Goal: Information Seeking & Learning: Learn about a topic

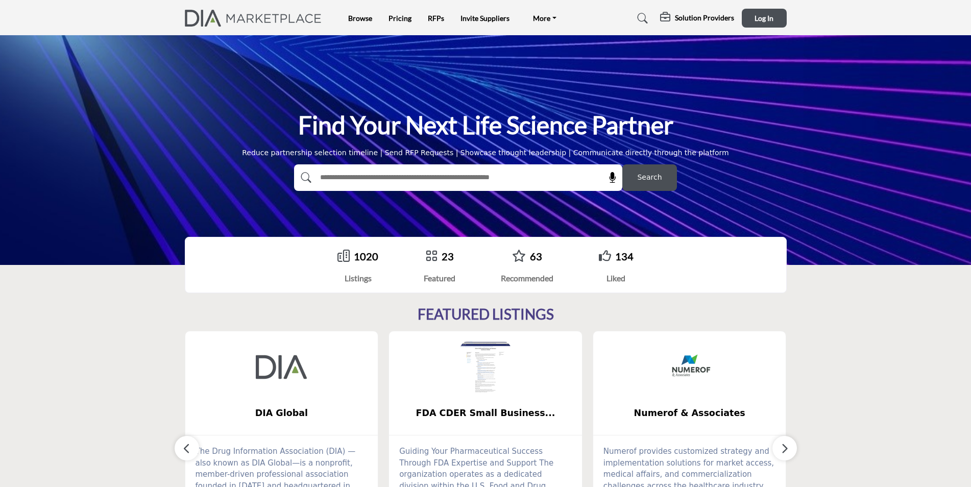
click at [358, 178] on input "text" at bounding box center [435, 177] width 243 height 15
type input "**********"
click at [660, 175] on button "Search" at bounding box center [649, 177] width 55 height 27
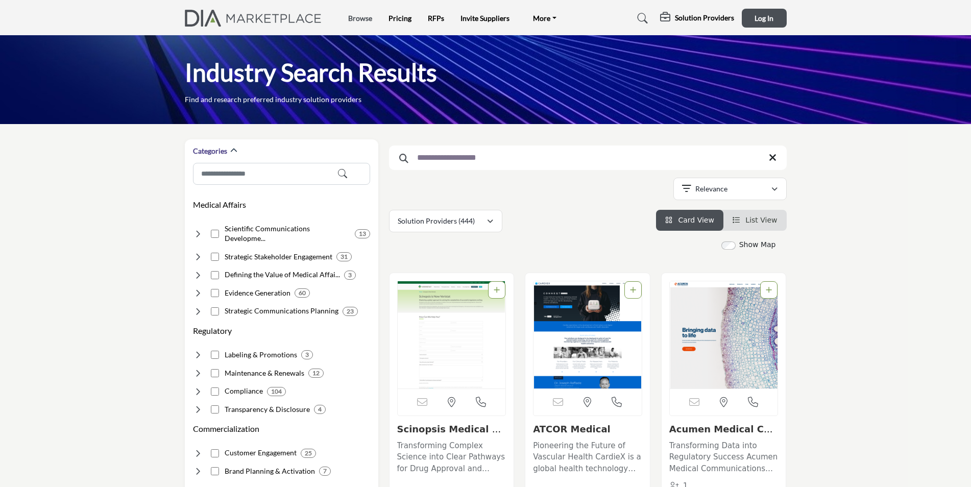
click at [370, 20] on link "Browse" at bounding box center [360, 18] width 24 height 9
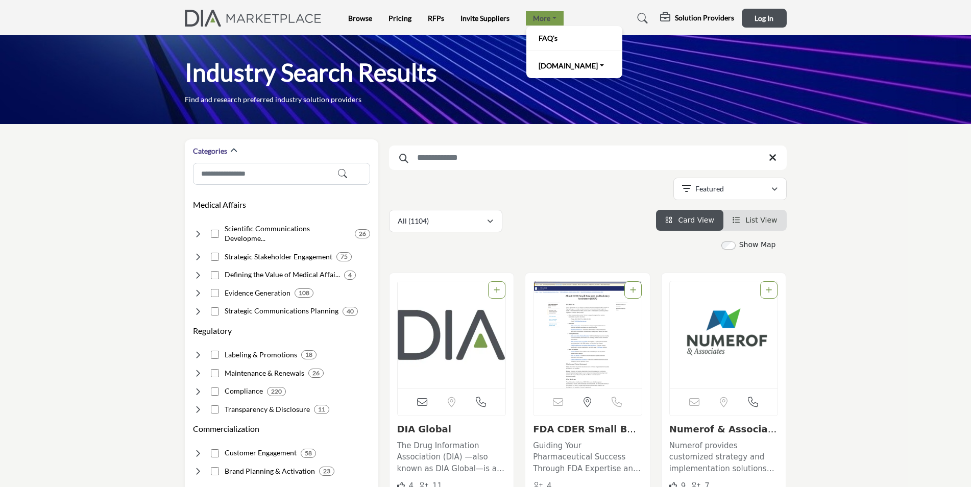
click at [550, 21] on link "More" at bounding box center [545, 18] width 38 height 14
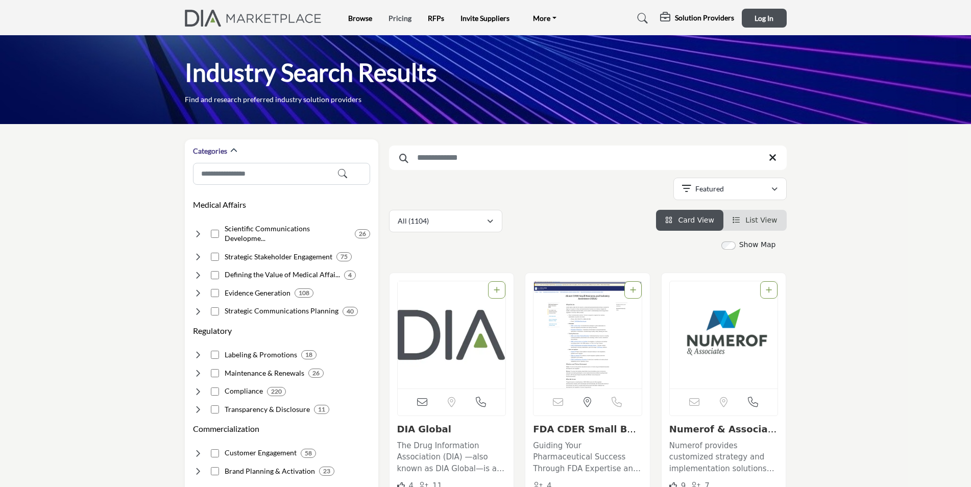
click at [396, 20] on link "Pricing" at bounding box center [399, 18] width 23 height 9
